Goal: Task Accomplishment & Management: Use online tool/utility

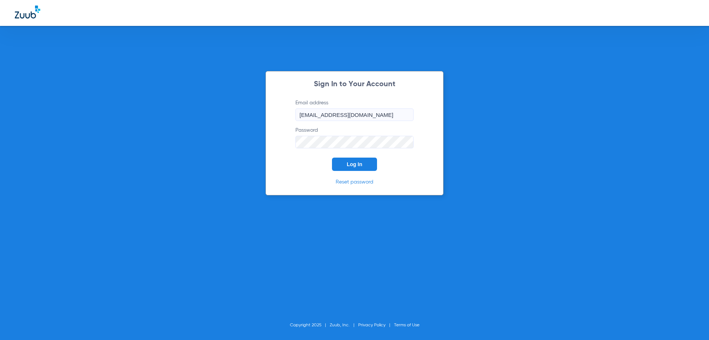
click at [349, 157] on form "Email address [EMAIL_ADDRESS][DOMAIN_NAME] Password Log In" at bounding box center [355, 135] width 140 height 72
click at [350, 163] on span "Log In" at bounding box center [355, 164] width 16 height 6
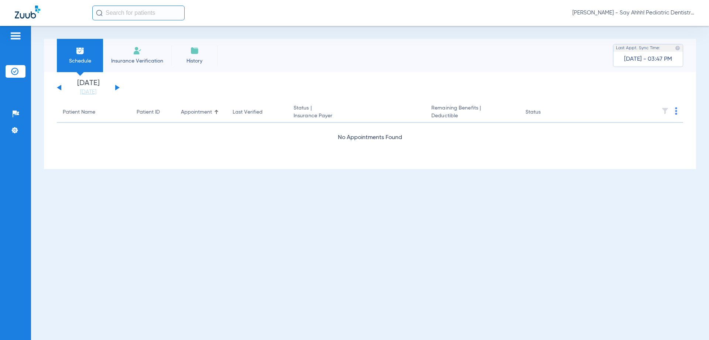
click at [116, 87] on button at bounding box center [117, 88] width 4 height 6
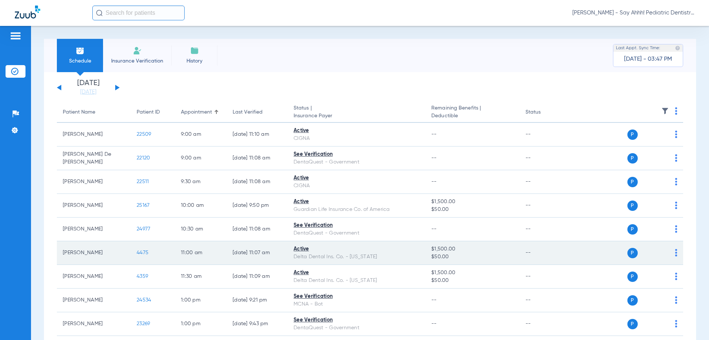
click at [140, 251] on span "4475" at bounding box center [143, 252] width 12 height 5
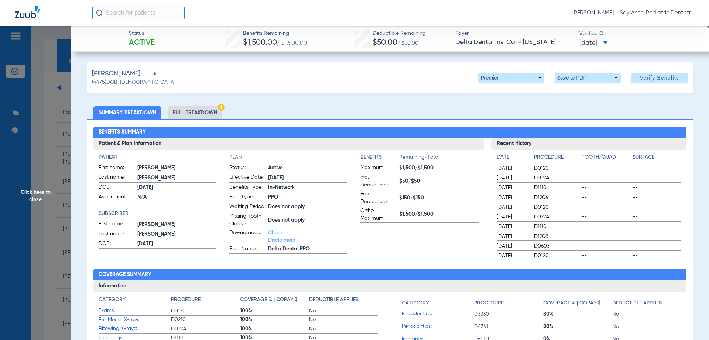
click at [193, 108] on li "Full Breakdown" at bounding box center [195, 112] width 55 height 13
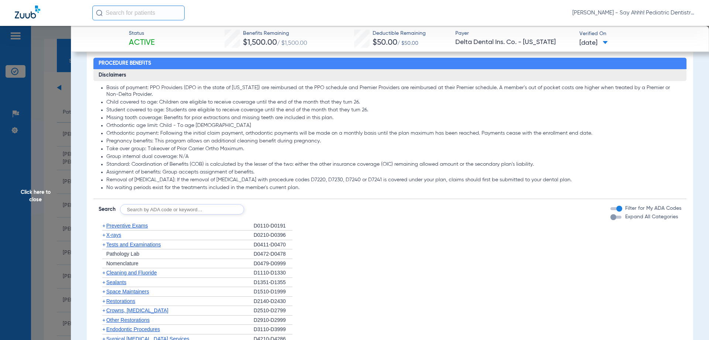
scroll to position [628, 0]
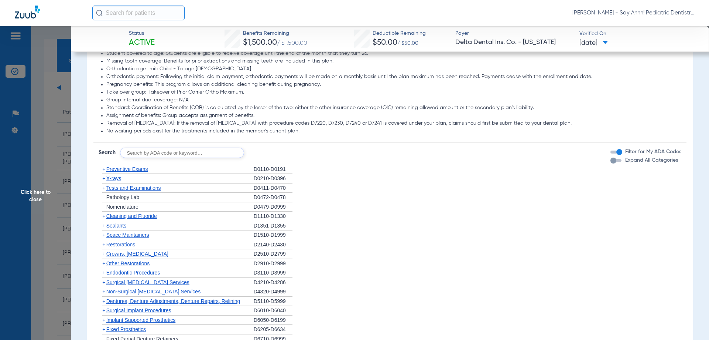
click at [157, 158] on input "text" at bounding box center [182, 152] width 124 height 10
type input "D0120, D0274, D1110, D1208, D1351, D330"
click at [270, 158] on button "Search" at bounding box center [271, 152] width 29 height 10
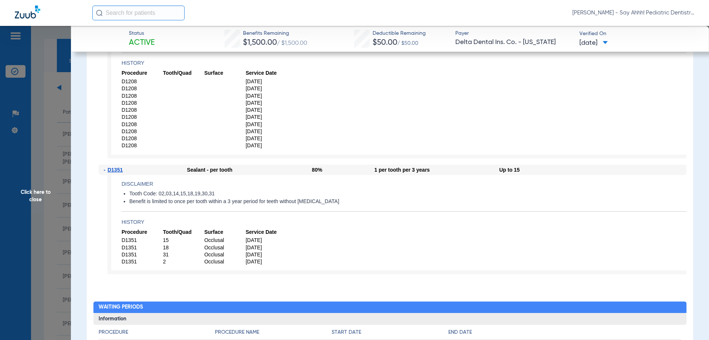
scroll to position [1145, 0]
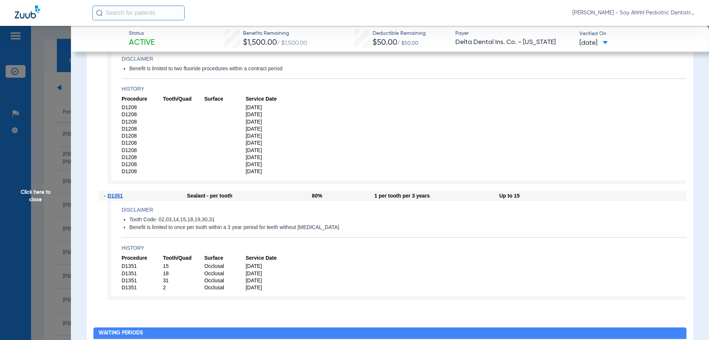
click at [47, 215] on span "Click here to close" at bounding box center [35, 196] width 71 height 340
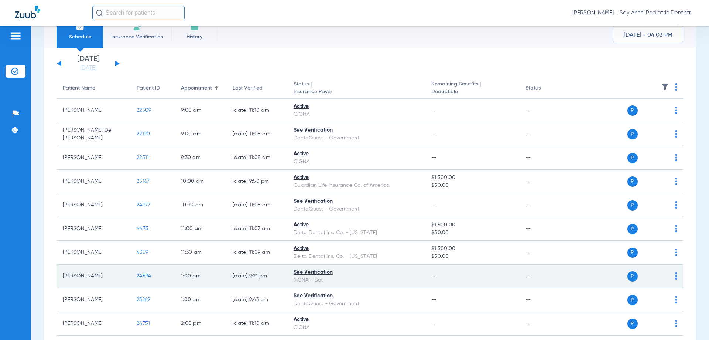
scroll to position [37, 0]
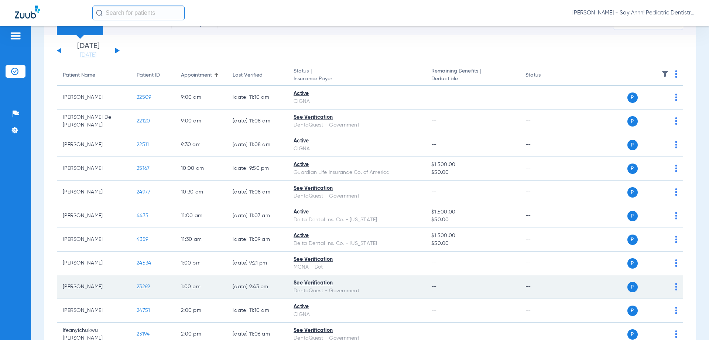
click at [146, 288] on span "23269" at bounding box center [143, 286] width 13 height 5
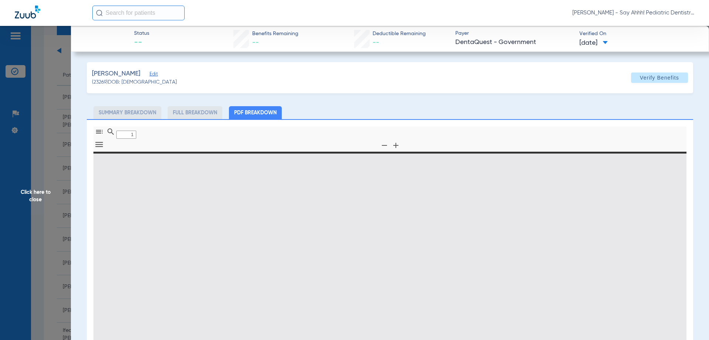
type input "0"
select select "page-width"
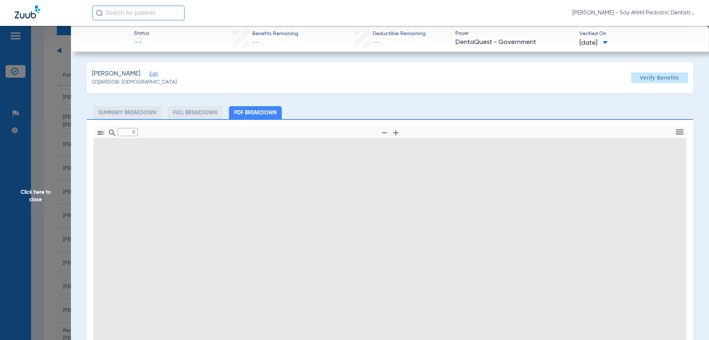
type input "1"
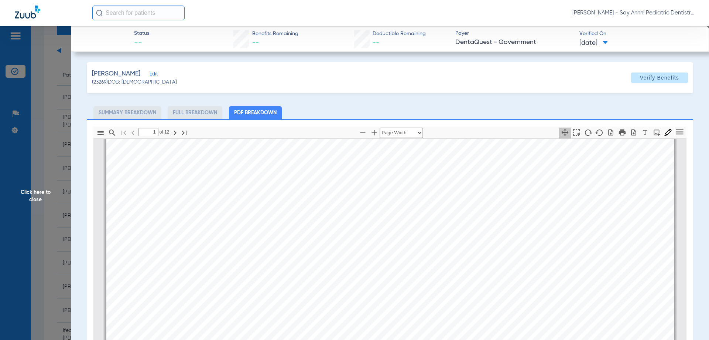
scroll to position [78, 0]
click at [44, 168] on span "Click here to close" at bounding box center [35, 196] width 71 height 340
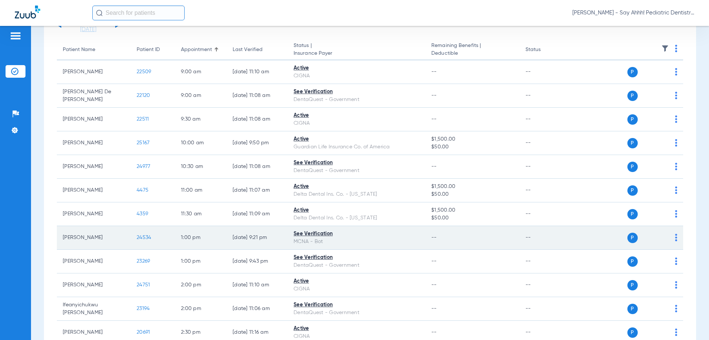
scroll to position [74, 0]
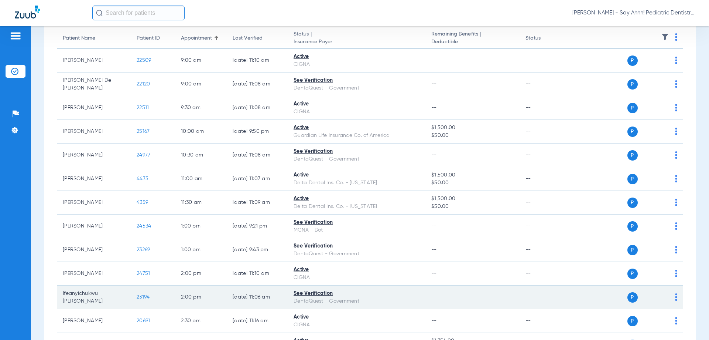
click at [143, 296] on span "23194" at bounding box center [143, 296] width 13 height 5
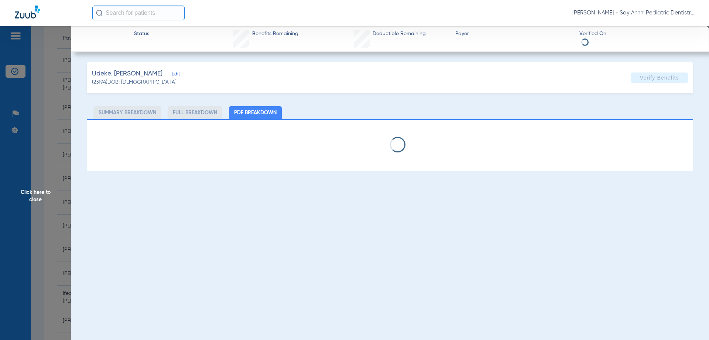
select select "page-width"
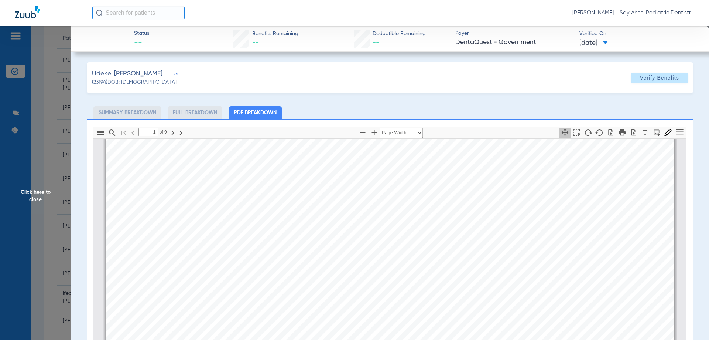
scroll to position [4, 0]
type input "2"
click at [44, 214] on span "Click here to close" at bounding box center [35, 196] width 71 height 340
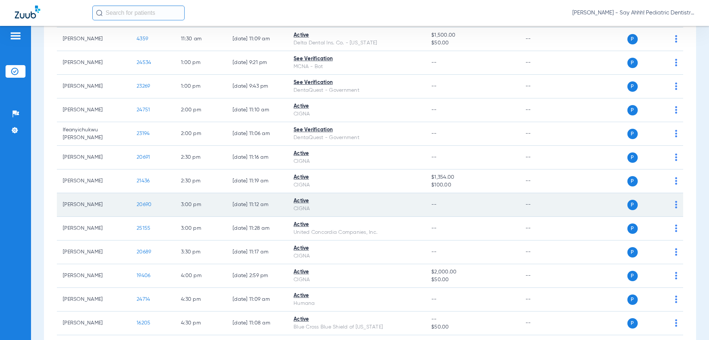
scroll to position [259, 0]
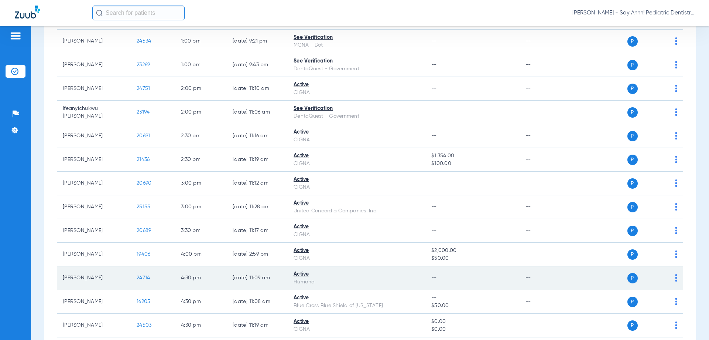
click at [146, 277] on span "24714" at bounding box center [143, 277] width 13 height 5
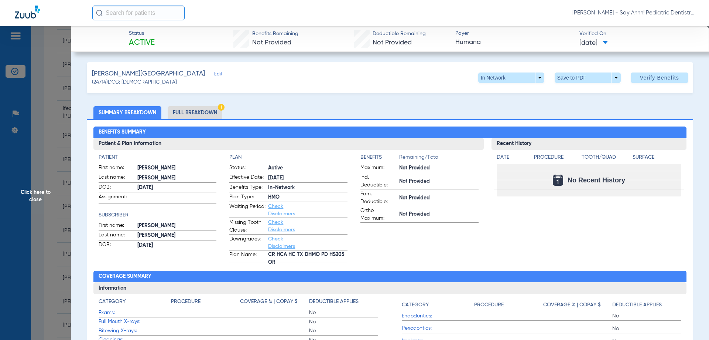
click at [204, 117] on li "Full Breakdown" at bounding box center [195, 112] width 55 height 13
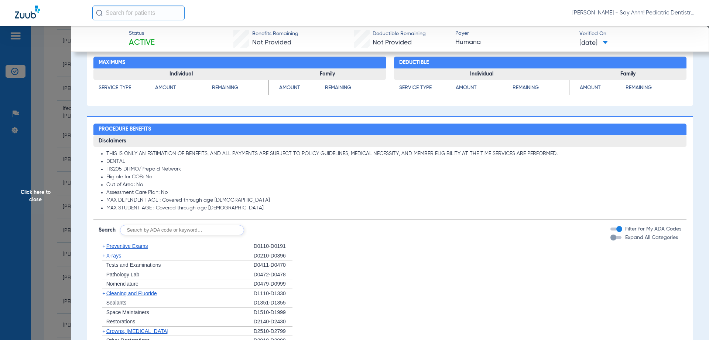
scroll to position [443, 0]
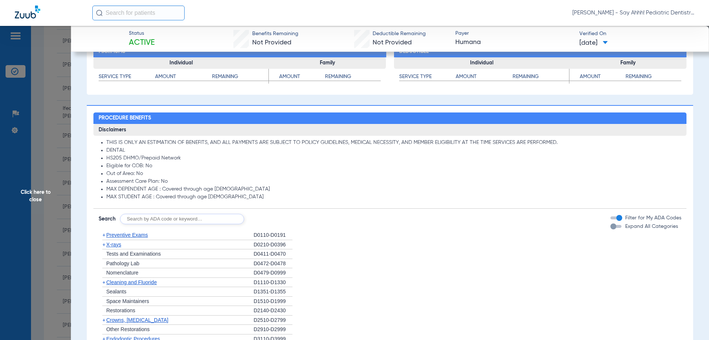
click at [149, 221] on input "text" at bounding box center [182, 219] width 124 height 10
click at [212, 215] on input "D0120," at bounding box center [182, 219] width 124 height 10
type input "D0120, D1120, D1208"
click button "Search" at bounding box center [271, 219] width 29 height 10
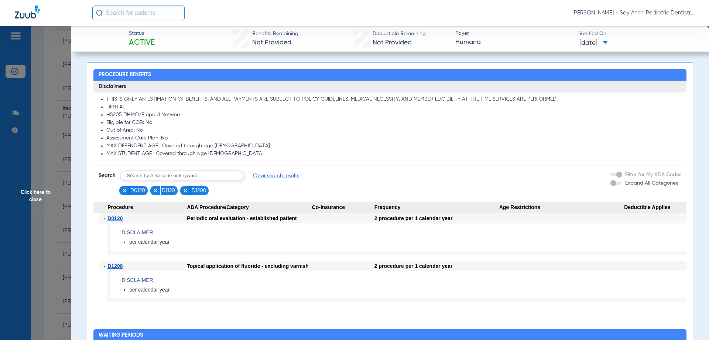
scroll to position [480, 0]
